Goal: Check status: Check status

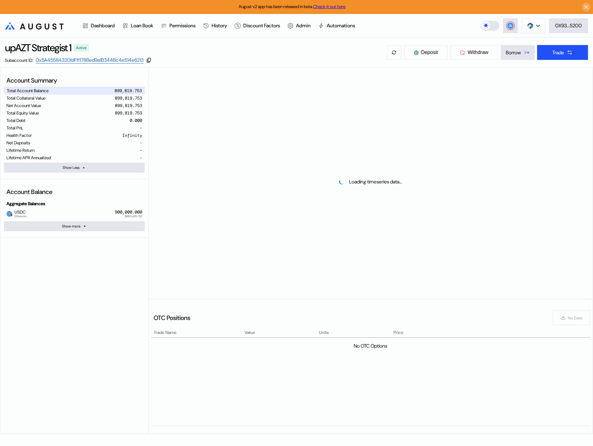
select select "*"
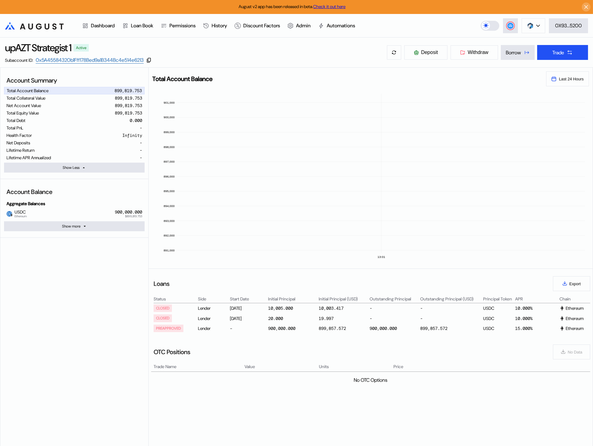
scroll to position [22, 0]
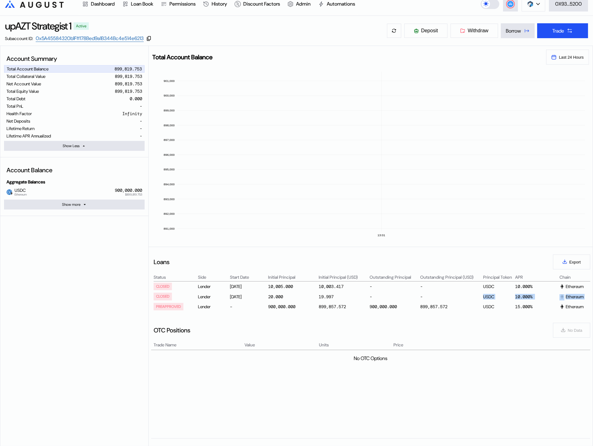
drag, startPoint x: 154, startPoint y: 306, endPoint x: 432, endPoint y: 294, distance: 278.1
click at [432, 294] on div "CLOSED Lender Jul 18, 2025 10,005.000 10,003.417 - - USDC 10.000% Ethereum 19.1…" at bounding box center [370, 297] width 439 height 30
click at [432, 294] on div "-" at bounding box center [451, 296] width 62 height 7
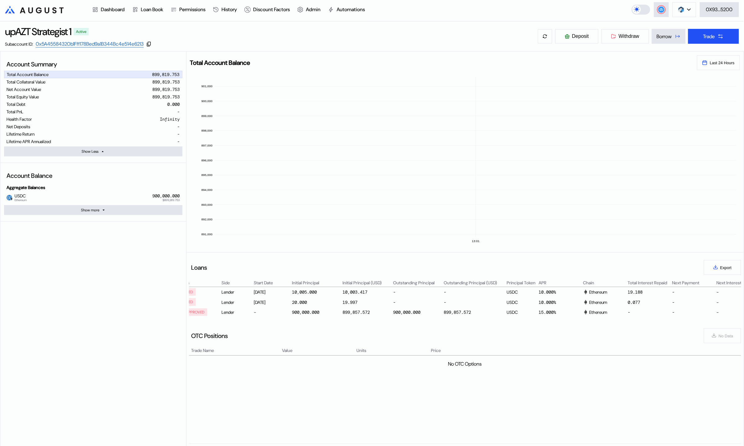
scroll to position [0, 0]
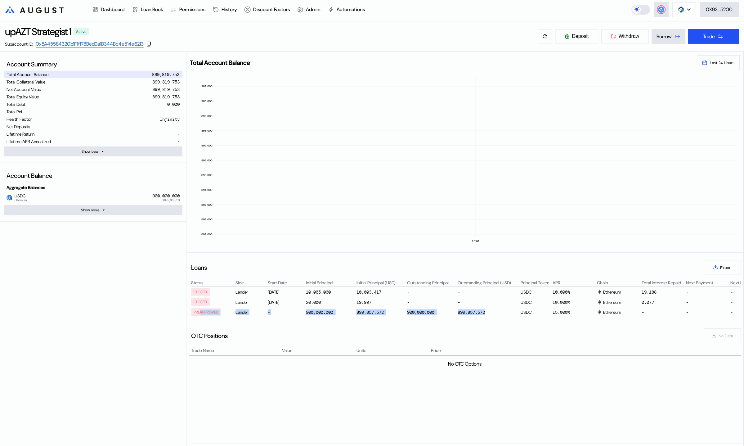
drag, startPoint x: 200, startPoint y: 313, endPoint x: 473, endPoint y: 316, distance: 273.5
click at [473, 316] on div "PREAPPROVED Lender - 900,000.000 899,857.572 900,000.000 899,857.572 USDC 15.00…" at bounding box center [557, 312] width 730 height 10
click at [248, 309] on div "Lender" at bounding box center [251, 312] width 31 height 7
click at [339, 310] on div "900,000.000" at bounding box center [331, 312] width 50 height 7
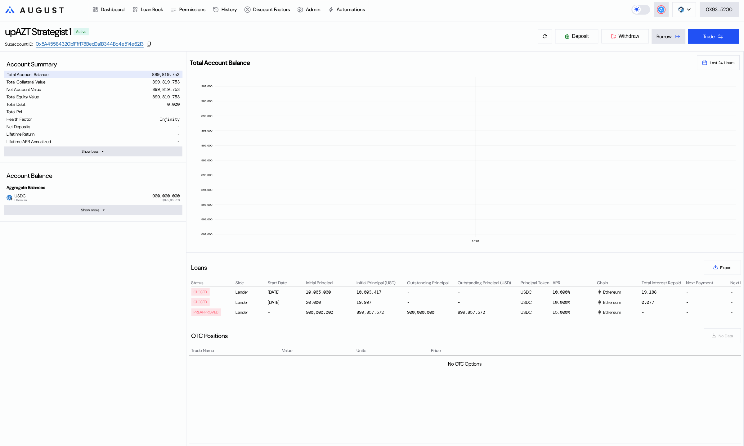
click at [165, 285] on div "Account Summary Total Account Balance 899,819.753 Total Collateral Value 899,81…" at bounding box center [93, 252] width 186 height 400
drag, startPoint x: 205, startPoint y: 313, endPoint x: 233, endPoint y: 313, distance: 27.6
click at [233, 313] on div "PREAPPROVED" at bounding box center [213, 312] width 43 height 7
click at [313, 220] on line at bounding box center [475, 220] width 521 height 0
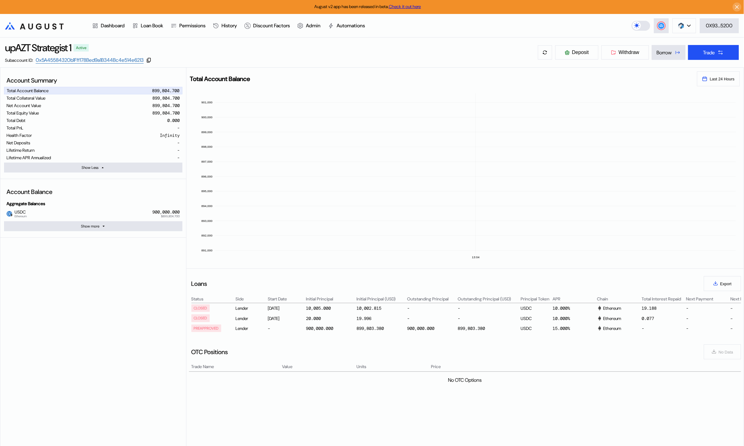
select select "*"
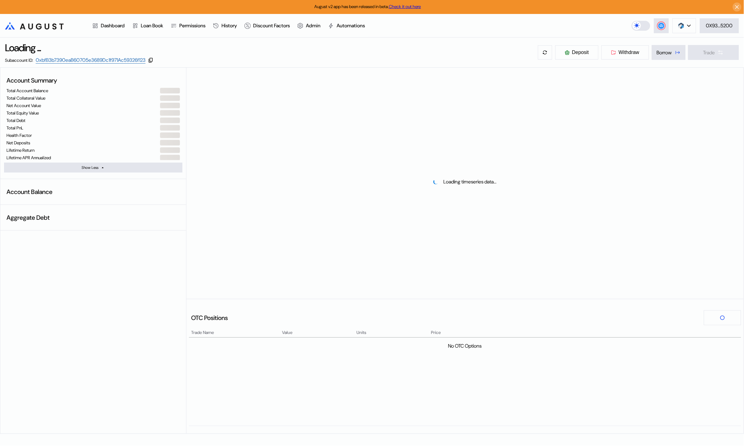
select select "*"
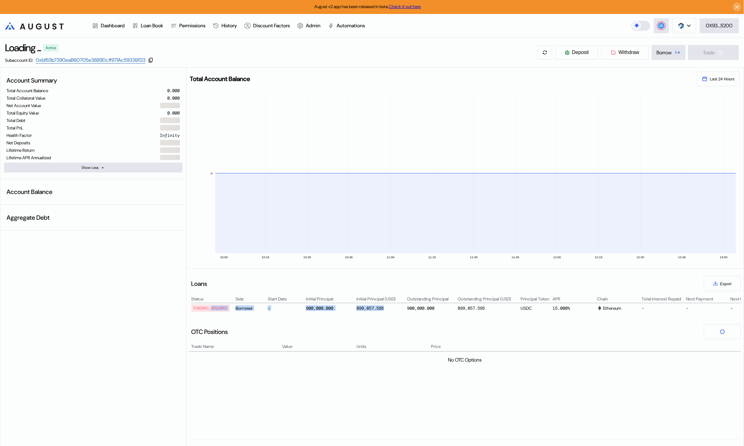
drag, startPoint x: 212, startPoint y: 308, endPoint x: 396, endPoint y: 308, distance: 183.8
click at [396, 308] on div "FUNDING_REQUIRED Borrower - 900,000.000 899,857.595 900,000.000 899,857.595 USD…" at bounding box center [557, 308] width 730 height 10
